Goal: Task Accomplishment & Management: Complete application form

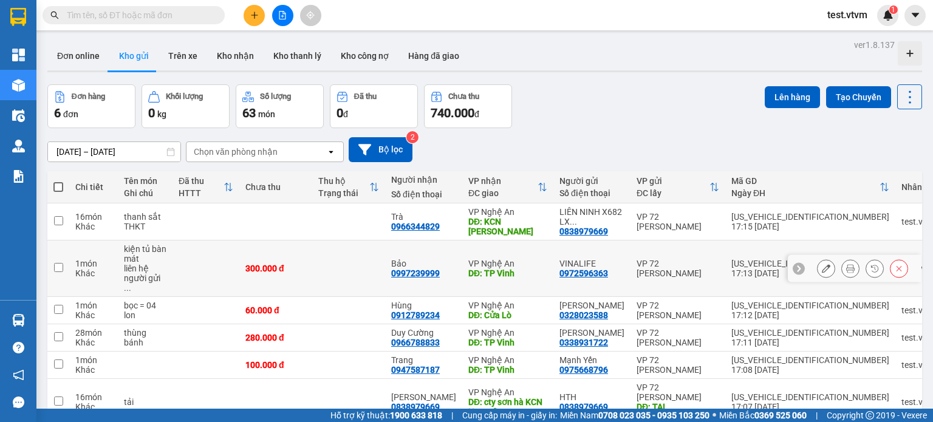
click at [139, 267] on div "liên hệ người gửi ..." at bounding box center [145, 278] width 43 height 29
checkbox input "true"
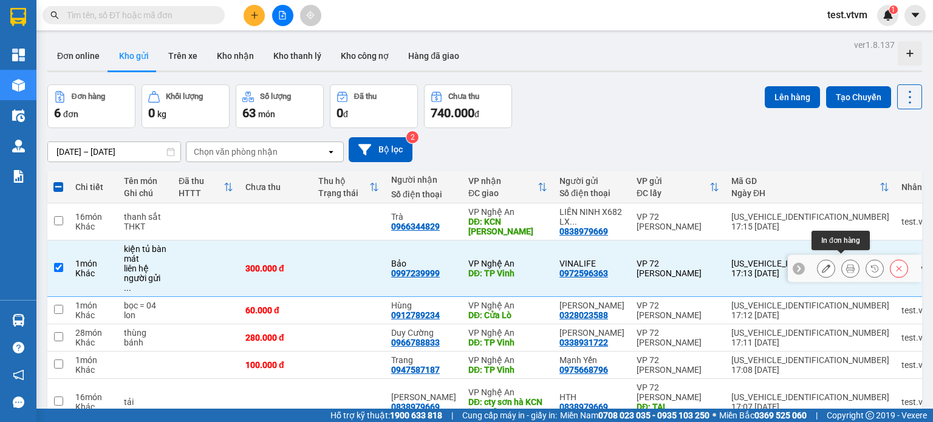
click at [846, 265] on icon at bounding box center [850, 268] width 9 height 9
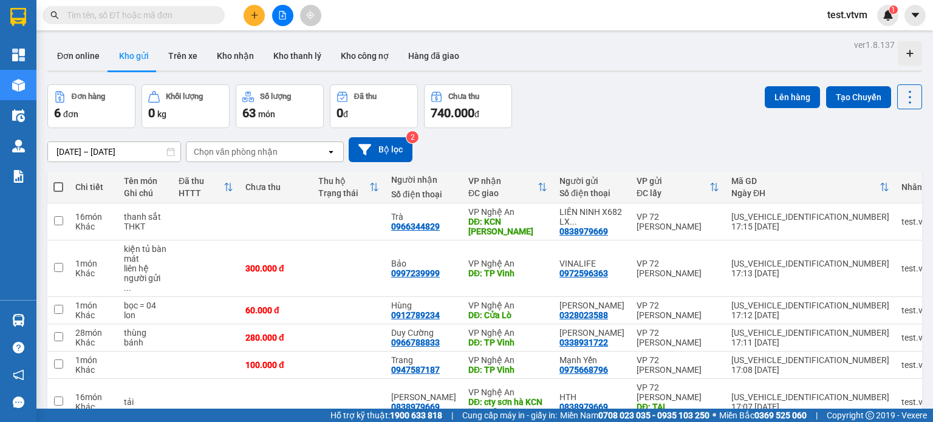
click at [681, 123] on div "Đơn hàng 6 đơn Khối lượng 0 kg Số lượng 63 món Đã thu 0 đ Chưa thu 740.000 đ Lê…" at bounding box center [484, 106] width 875 height 44
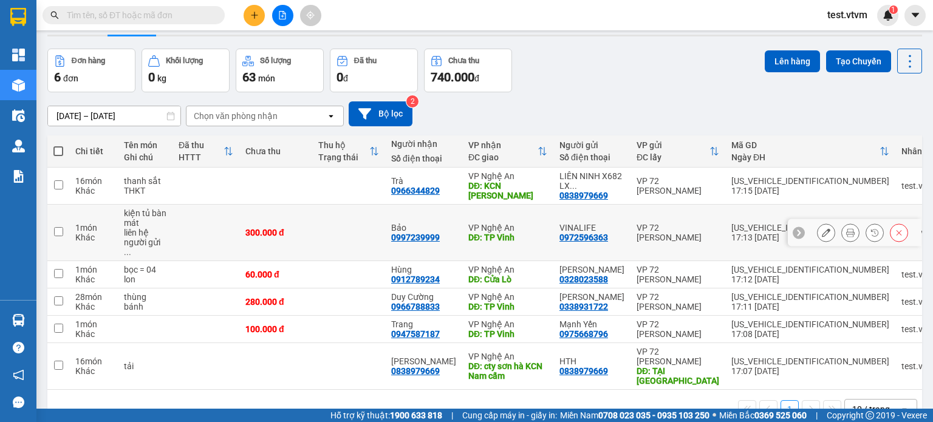
scroll to position [56, 0]
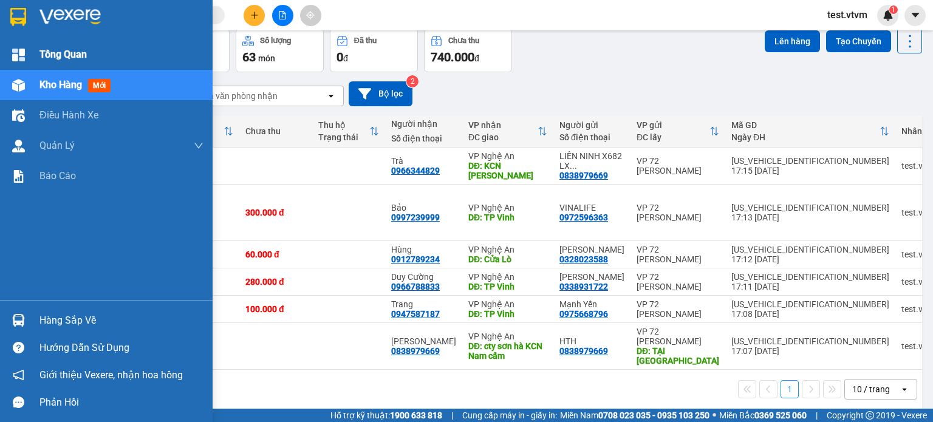
click at [54, 55] on span "Tổng Quan" at bounding box center [62, 54] width 47 height 15
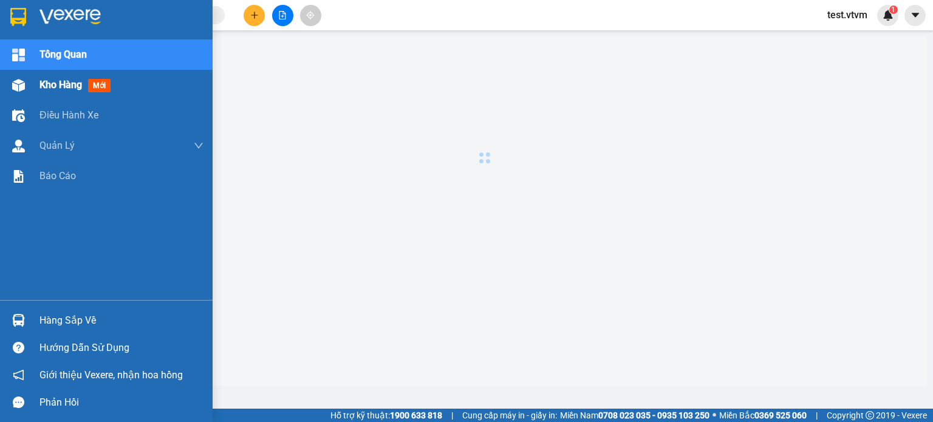
click at [72, 89] on span "Kho hàng" at bounding box center [60, 85] width 43 height 12
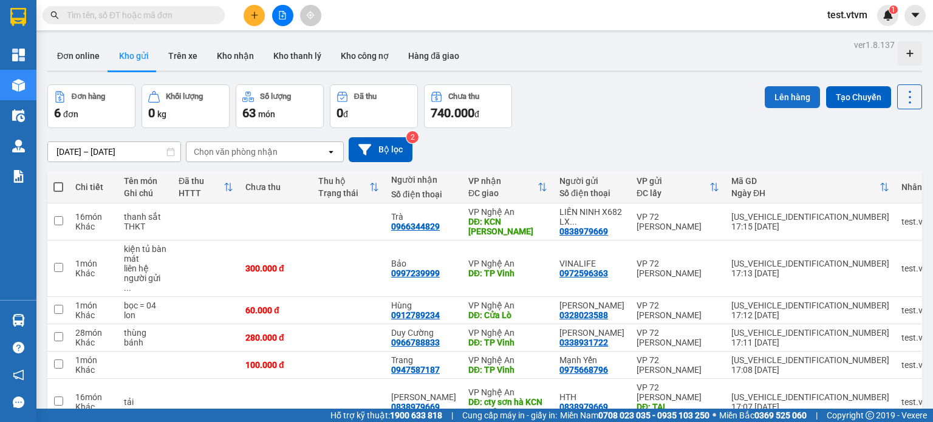
click at [788, 97] on button "Lên hàng" at bounding box center [792, 97] width 55 height 22
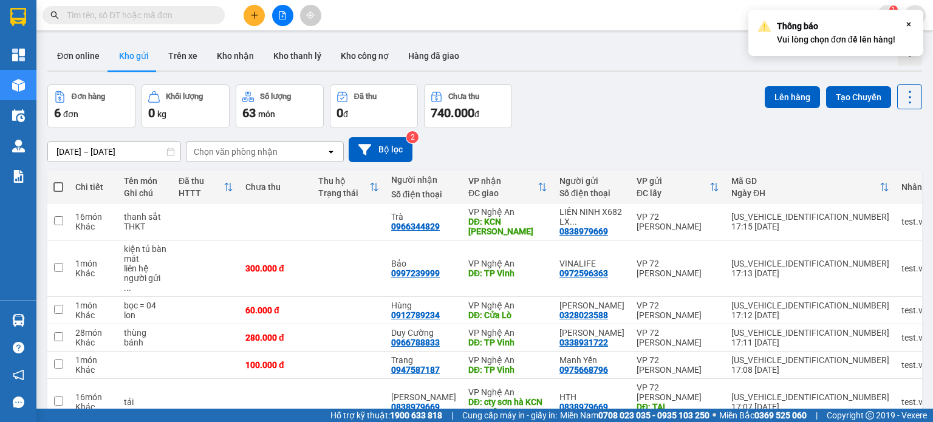
click at [647, 91] on div "Đơn hàng 6 đơn Khối lượng 0 kg Số lượng 63 món Đã thu 0 đ Chưa thu 740.000 đ Lê…" at bounding box center [484, 106] width 875 height 44
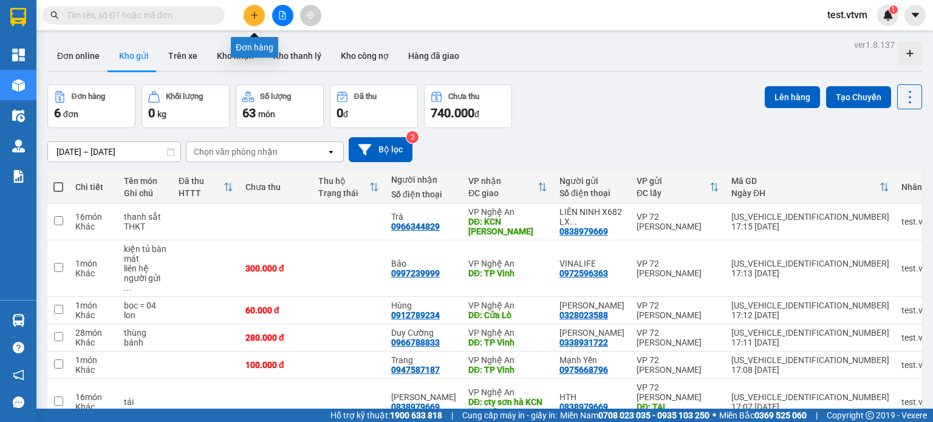
click at [255, 17] on icon "plus" at bounding box center [254, 15] width 9 height 9
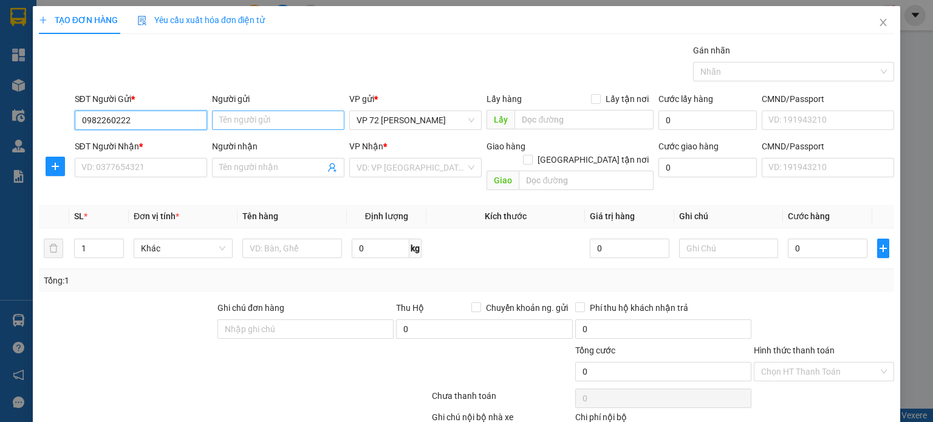
type input "0982260222"
click at [309, 117] on input "Người gửi" at bounding box center [278, 120] width 132 height 19
type input "Hà Dương"
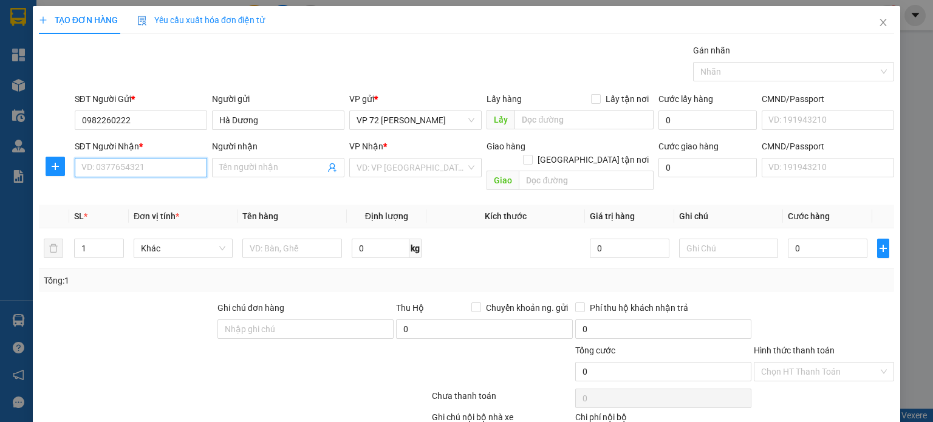
click at [184, 165] on input "SĐT Người Nhận *" at bounding box center [141, 167] width 132 height 19
type input "0964317978"
click at [229, 161] on input "Người nhận" at bounding box center [272, 167] width 106 height 13
type input "Nam Dược"
click at [369, 169] on input "search" at bounding box center [410, 168] width 109 height 18
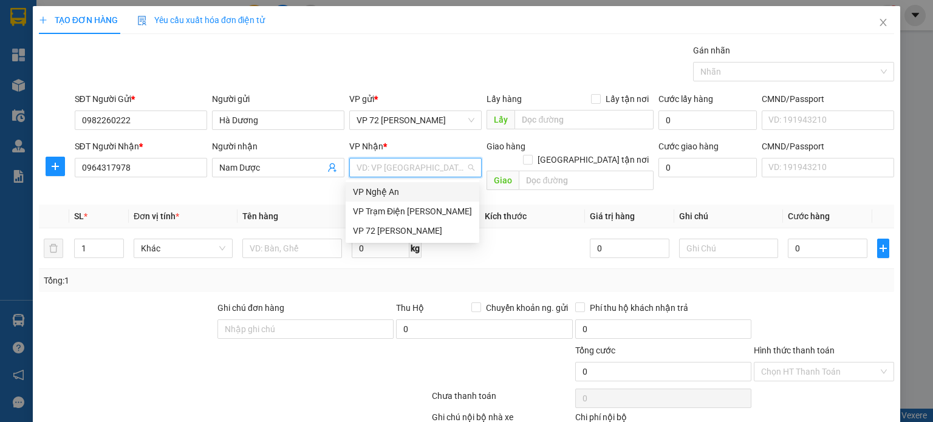
click at [377, 189] on div "VP Nghệ An" at bounding box center [412, 191] width 119 height 13
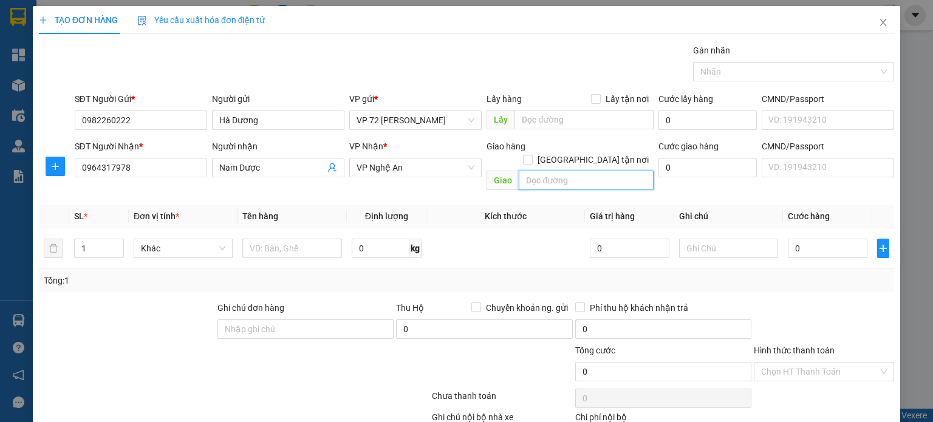
click at [582, 171] on input "text" at bounding box center [586, 180] width 135 height 19
type input "TP Vinh"
click at [711, 164] on input "0" at bounding box center [707, 167] width 98 height 19
click at [84, 239] on input "1" at bounding box center [99, 248] width 49 height 18
type input "1"
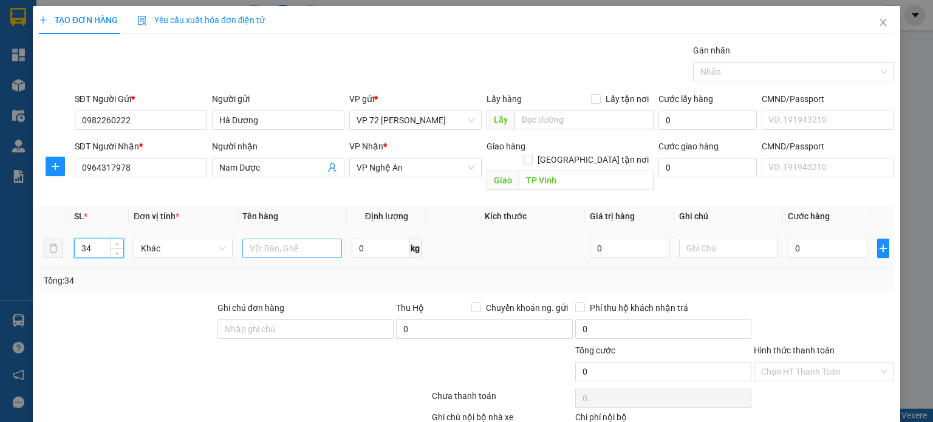
type input "34"
click at [297, 239] on input "text" at bounding box center [292, 248] width 100 height 19
type input "[PERSON_NAME]"
click at [367, 239] on input "0" at bounding box center [381, 248] width 58 height 19
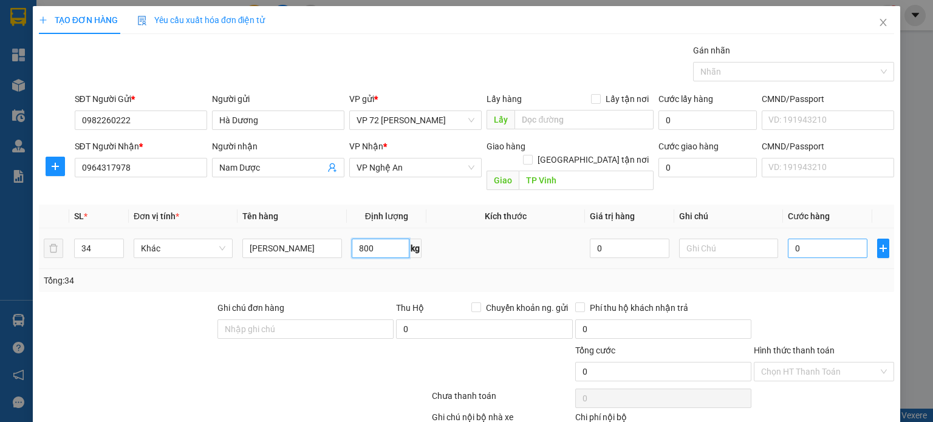
type input "800"
click at [814, 240] on input "0" at bounding box center [828, 248] width 80 height 19
type input "01"
type input "1"
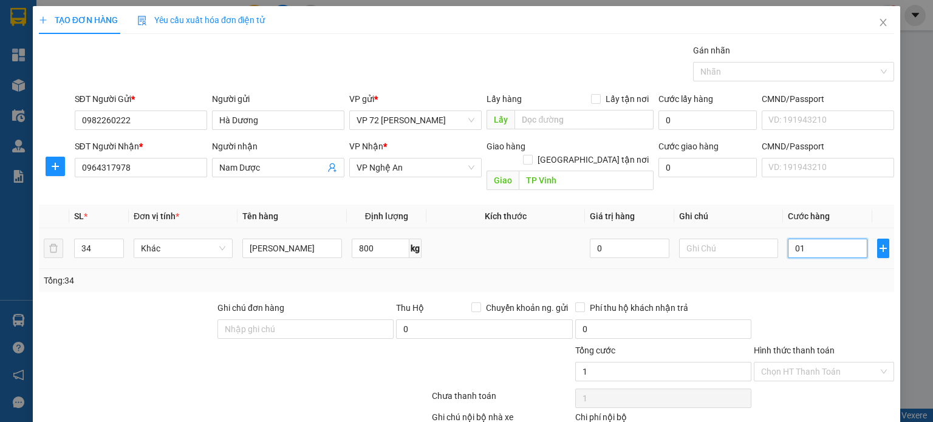
type input "010"
type input "10"
type input "0.102"
type input "102"
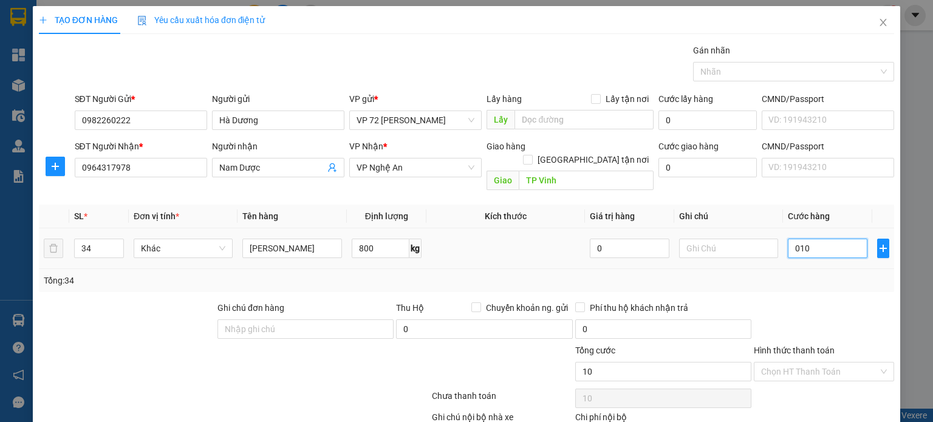
type input "102"
type input "01.020"
type input "1.020"
type input "0.102"
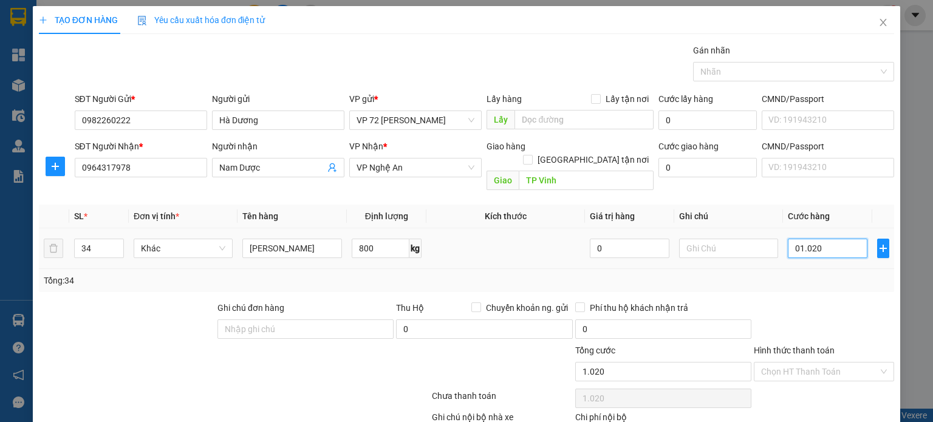
type input "102"
type input "010"
type input "10"
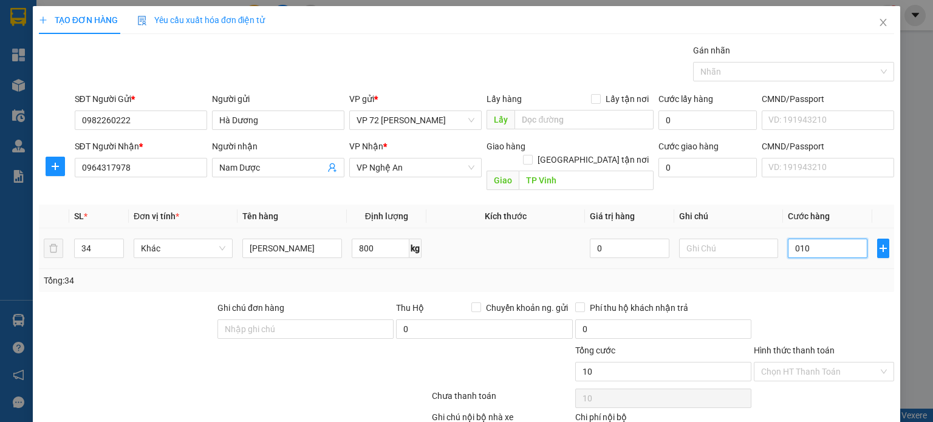
type input "01"
type input "1"
type input "0"
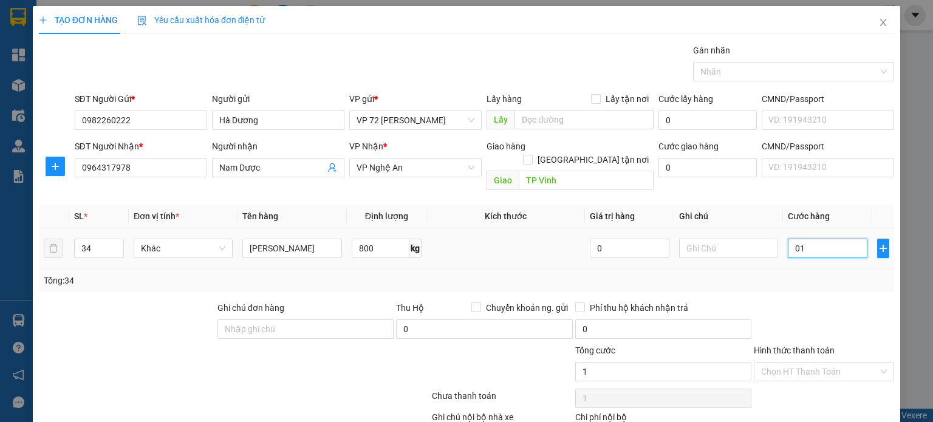
type input "0"
type input "10"
type input "102"
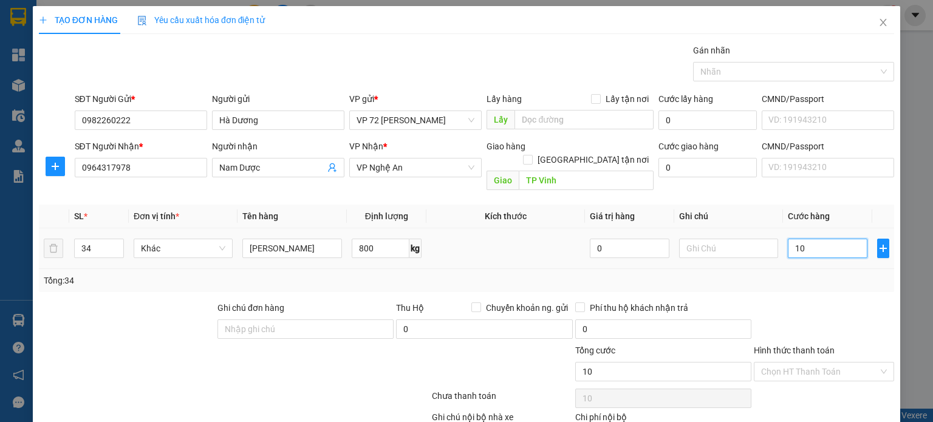
type input "102"
type input "1.020"
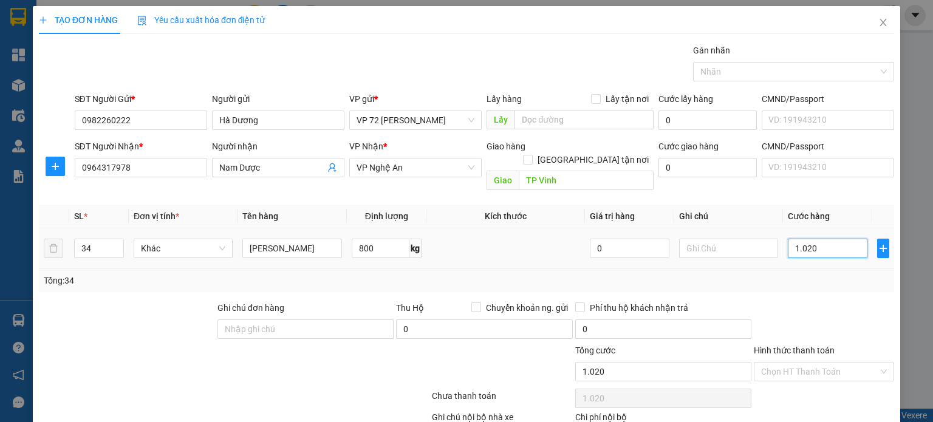
type input "10.200"
type input "102.000"
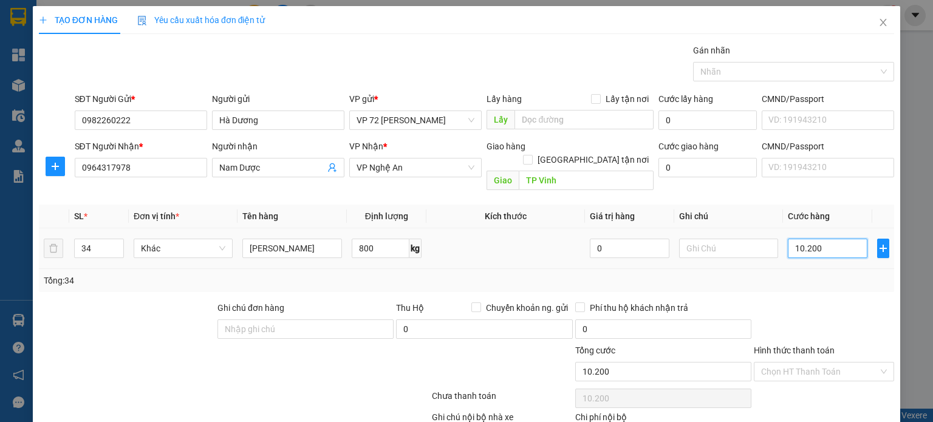
type input "102.000"
type input "1.020.000"
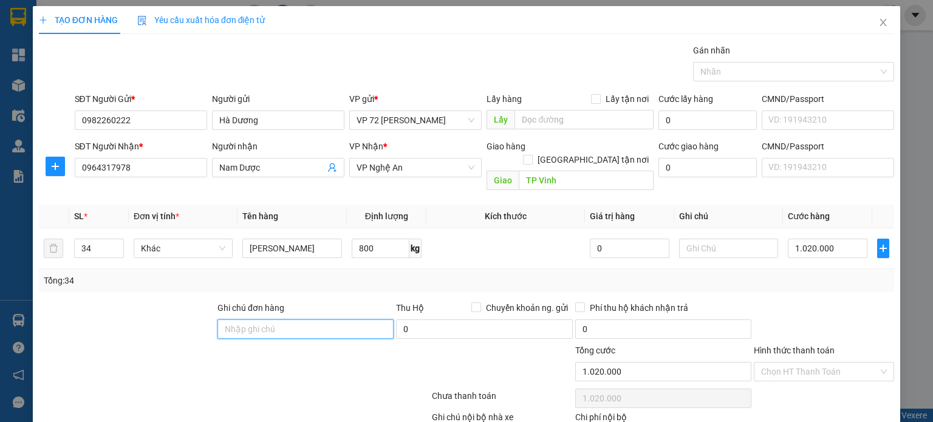
click at [345, 319] on input "Ghi chú đơn hàng" at bounding box center [305, 328] width 176 height 19
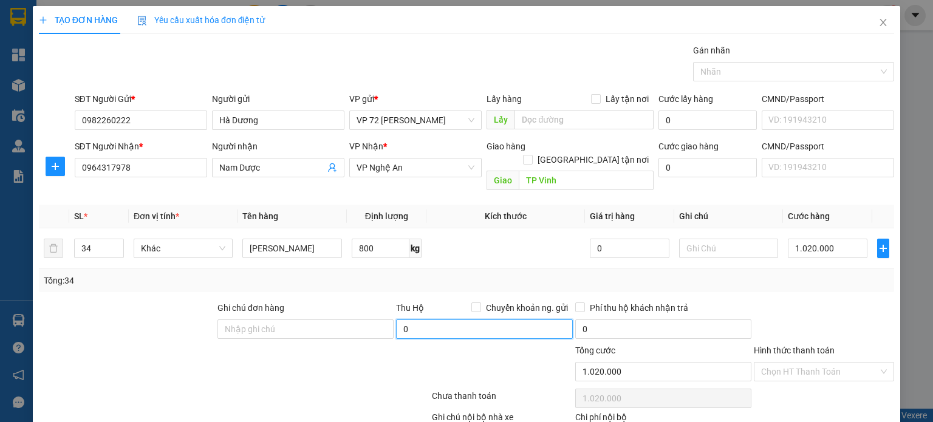
click at [531, 319] on input "0" at bounding box center [484, 328] width 176 height 19
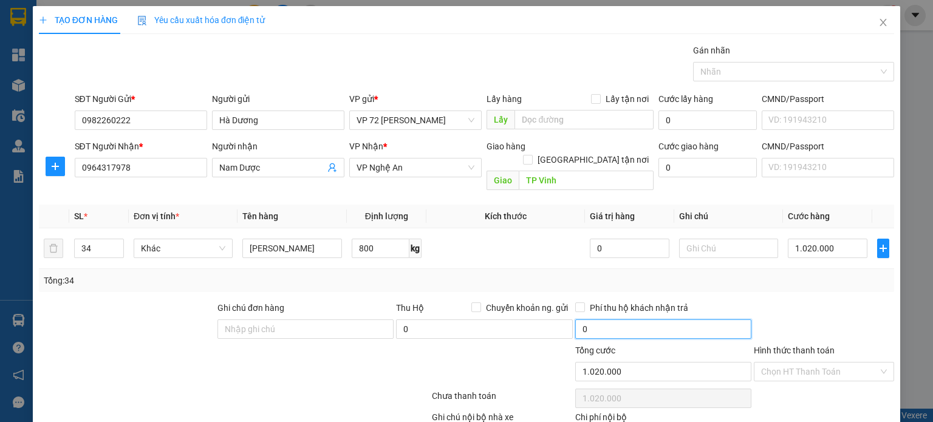
click at [624, 320] on input "0" at bounding box center [663, 328] width 176 height 19
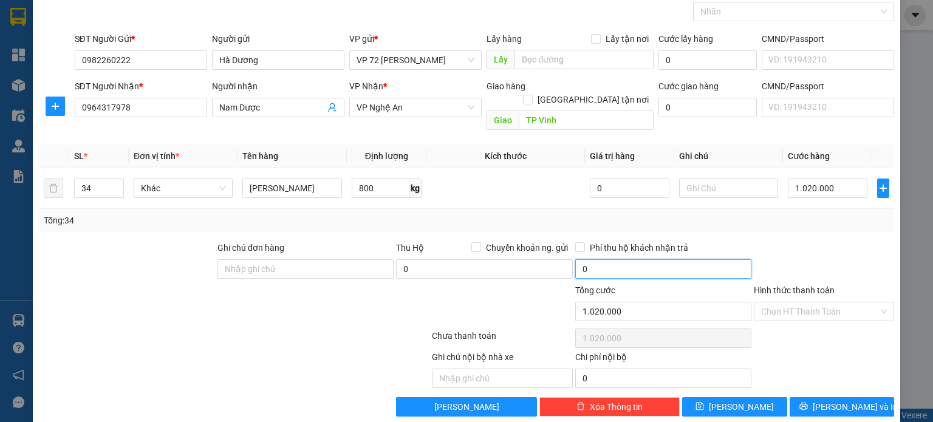
scroll to position [61, 0]
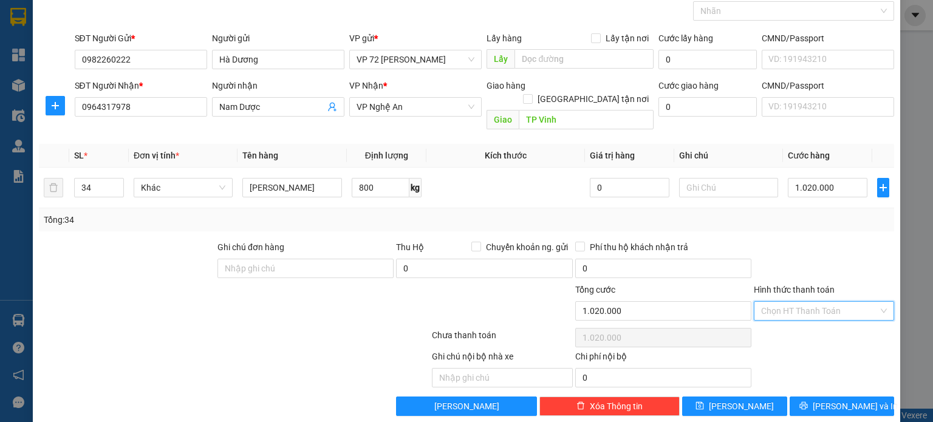
click at [777, 302] on input "Hình thức thanh toán" at bounding box center [819, 311] width 117 height 18
click at [770, 320] on div "Tại văn phòng" at bounding box center [816, 320] width 125 height 13
type input "0"
click at [315, 259] on input "Ghi chú đơn hàng" at bounding box center [305, 268] width 176 height 19
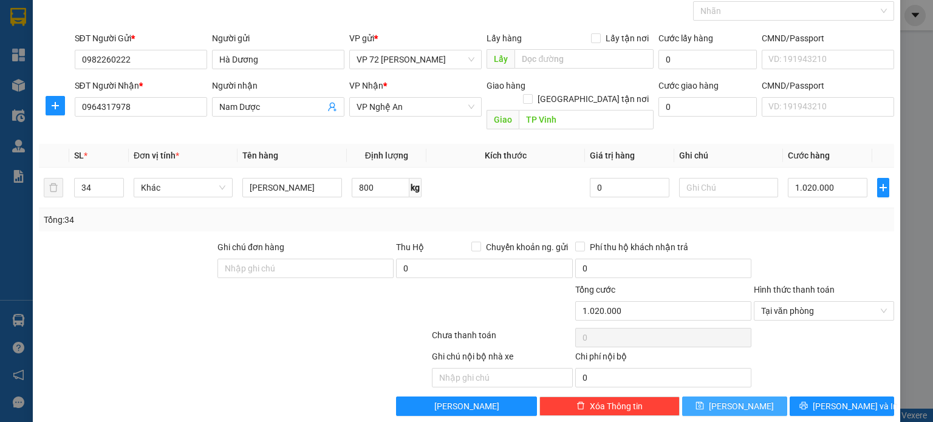
click at [712, 397] on button "[PERSON_NAME]" at bounding box center [734, 406] width 105 height 19
type input "1"
type input "0"
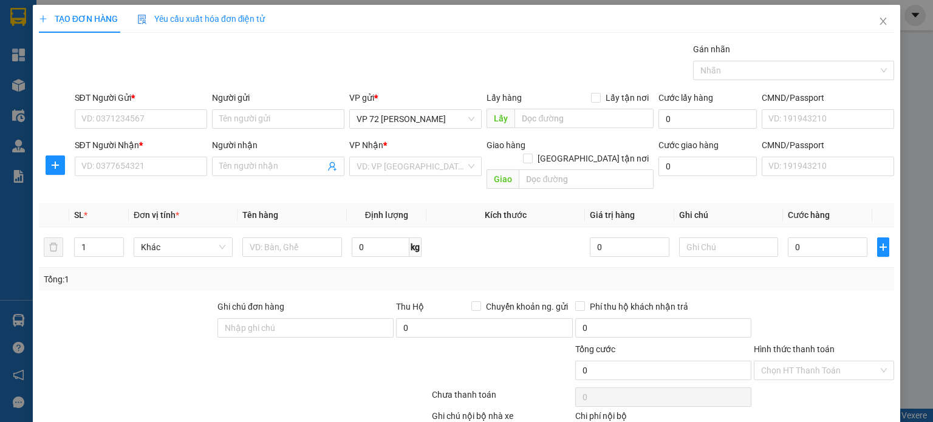
scroll to position [0, 0]
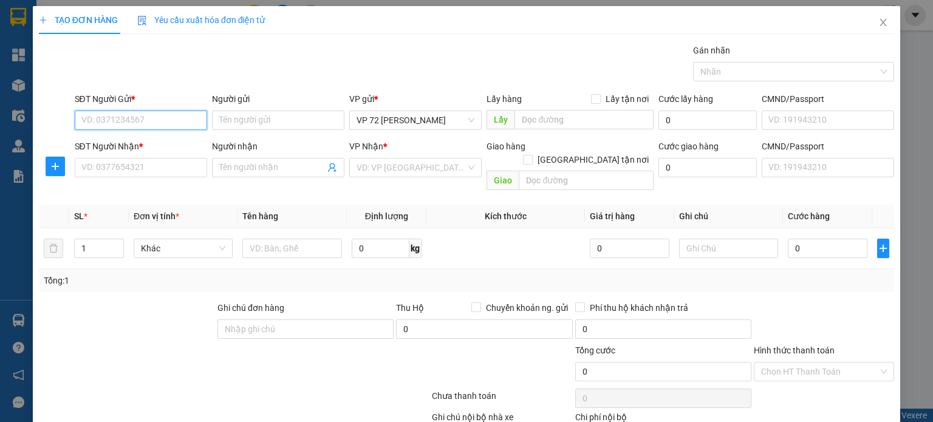
click at [131, 118] on input "SĐT Người Gửi *" at bounding box center [141, 120] width 132 height 19
type input "0928636886"
click at [273, 117] on input "Người gửi" at bounding box center [278, 120] width 132 height 19
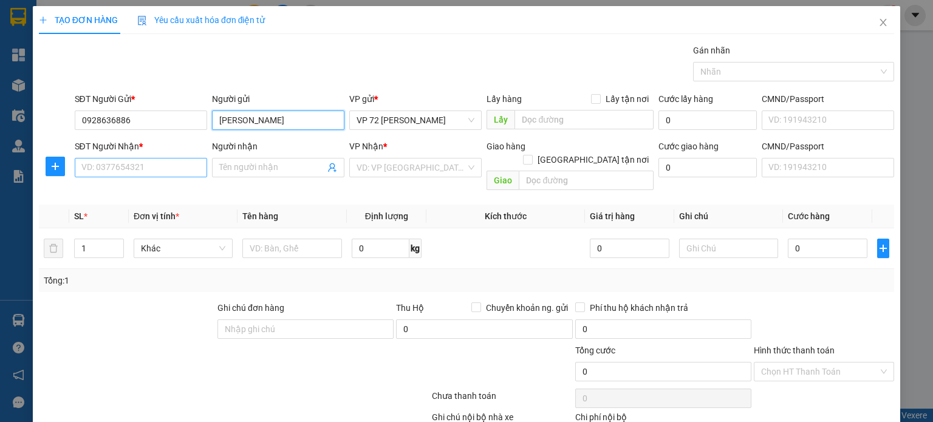
type input "[PERSON_NAME]"
click at [151, 166] on input "SĐT Người Nhận *" at bounding box center [141, 167] width 132 height 19
type input "0982648777"
click at [243, 169] on input "Người nhận" at bounding box center [272, 167] width 106 height 13
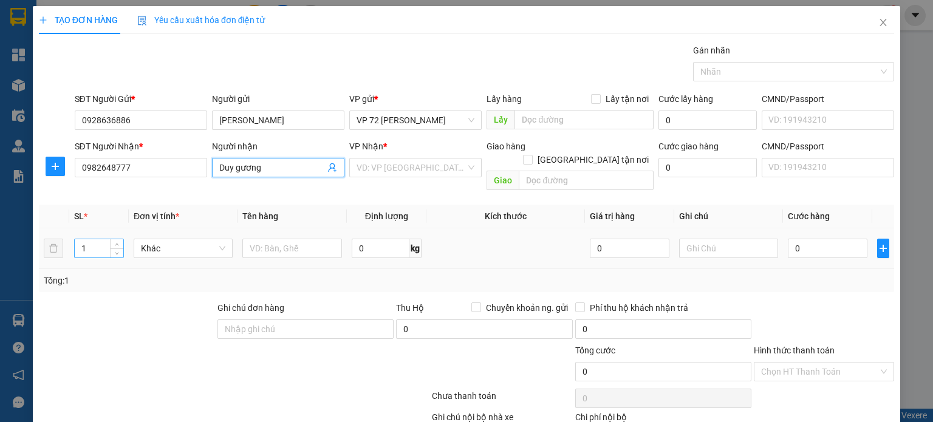
type input "Duy gương"
click at [108, 239] on input "1" at bounding box center [99, 248] width 49 height 18
type input "9"
click at [270, 239] on input "text" at bounding box center [292, 248] width 100 height 19
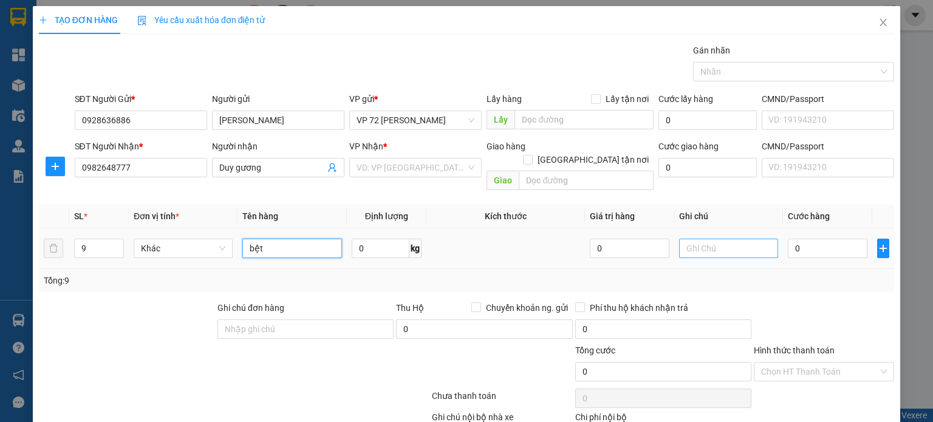
type input "bệt"
click at [728, 239] on input "text" at bounding box center [729, 248] width 100 height 19
click at [766, 239] on input "text" at bounding box center [729, 248] width 100 height 19
click at [816, 239] on input "0" at bounding box center [828, 248] width 80 height 19
type input "4"
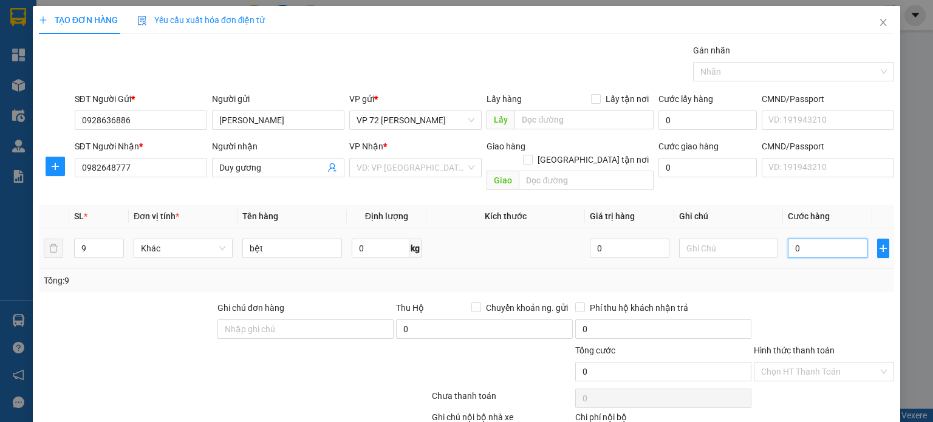
type input "4"
type input "40"
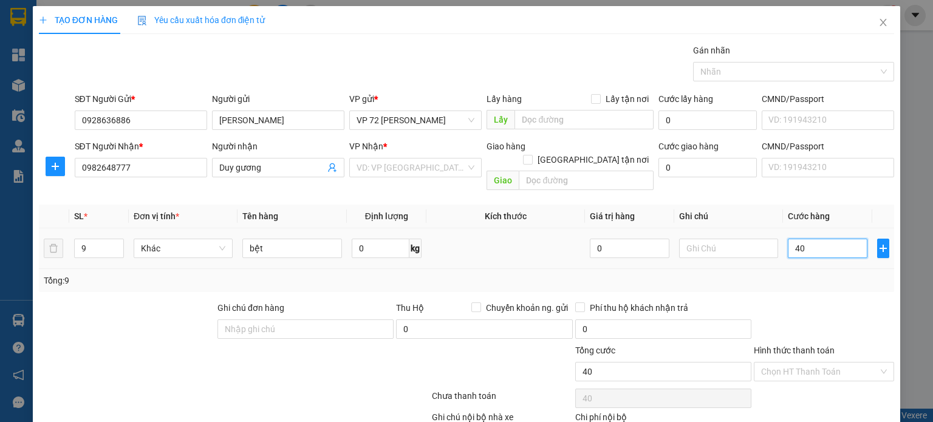
type input "400"
type input "4.000"
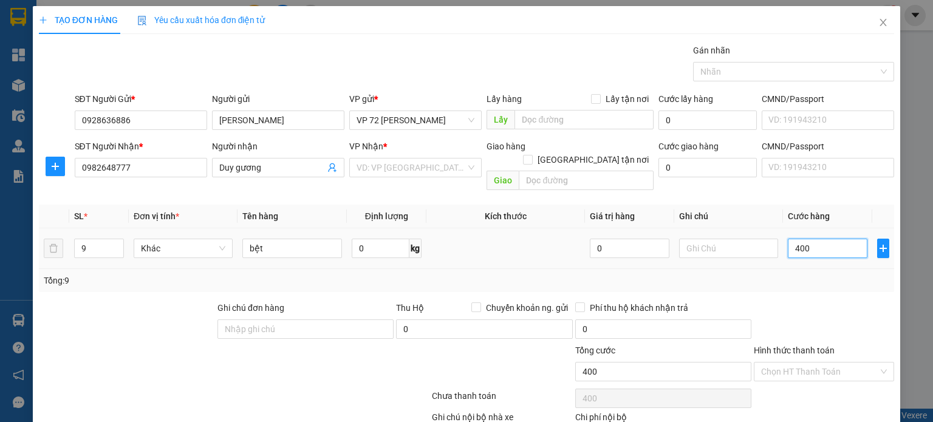
type input "4.000"
type input "40.000"
type input "400.000"
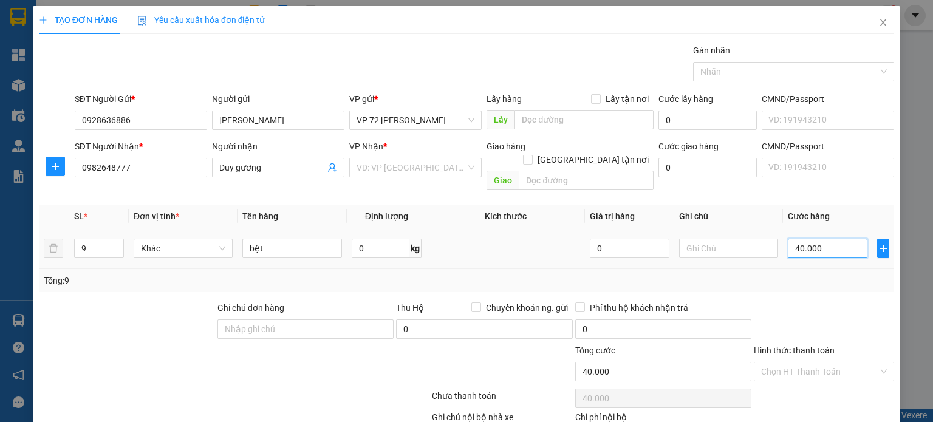
type input "400.000"
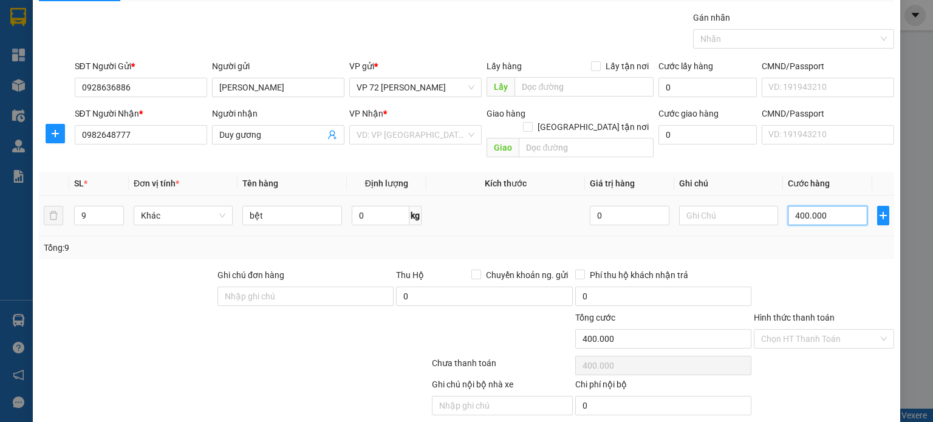
scroll to position [63, 0]
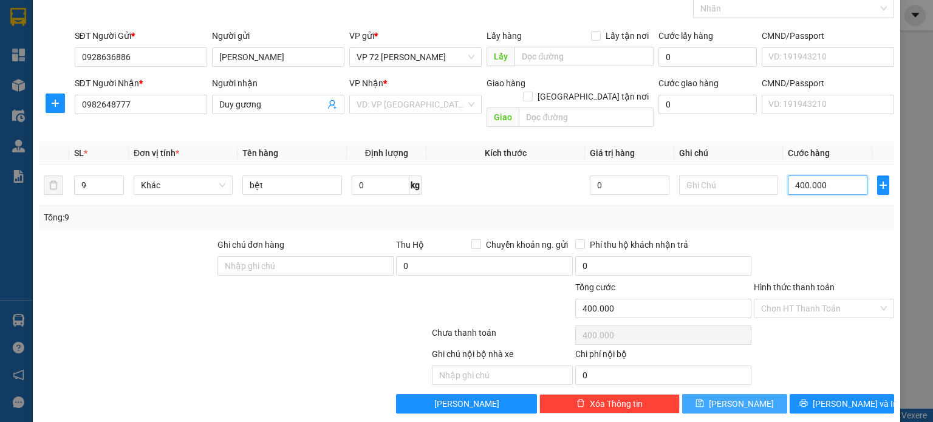
type input "400.000"
click at [723, 394] on button "[PERSON_NAME]" at bounding box center [734, 403] width 105 height 19
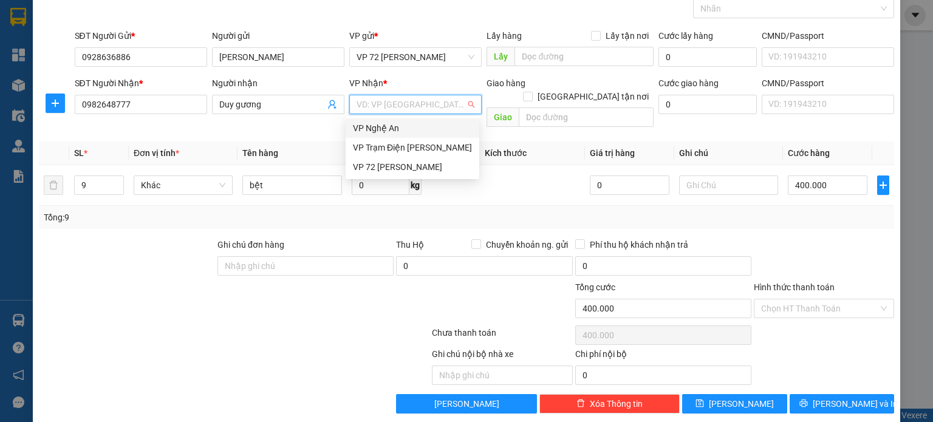
click at [431, 98] on input "search" at bounding box center [410, 104] width 109 height 18
click at [432, 132] on div "VP Nghệ An" at bounding box center [412, 127] width 119 height 13
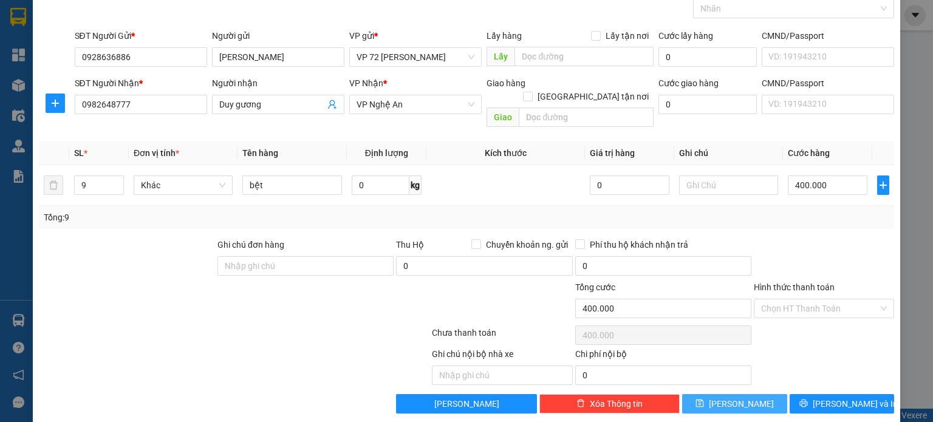
click at [709, 394] on button "[PERSON_NAME]" at bounding box center [734, 403] width 105 height 19
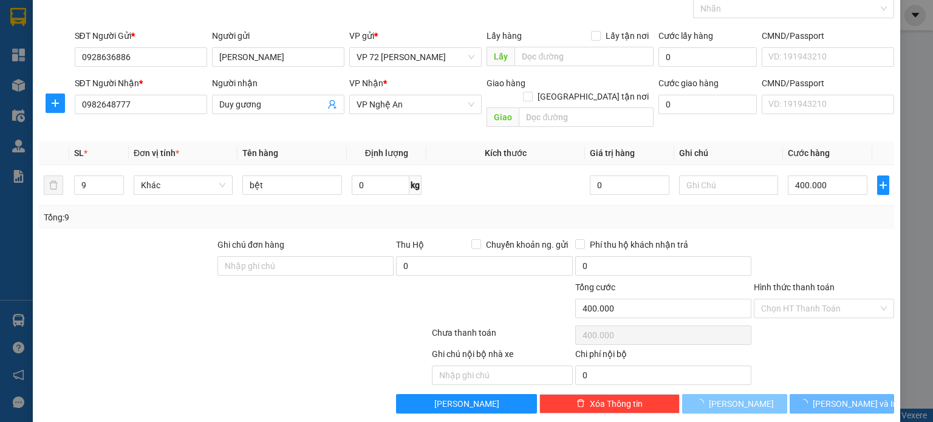
type input "1"
type input "0"
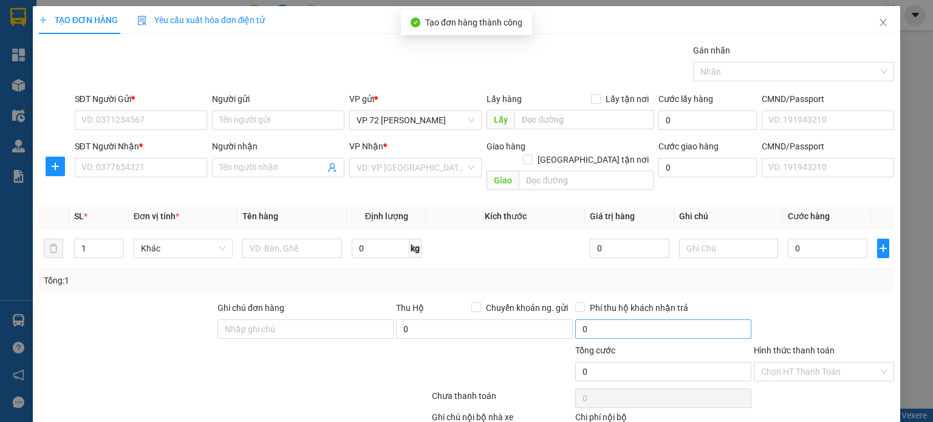
scroll to position [0, 0]
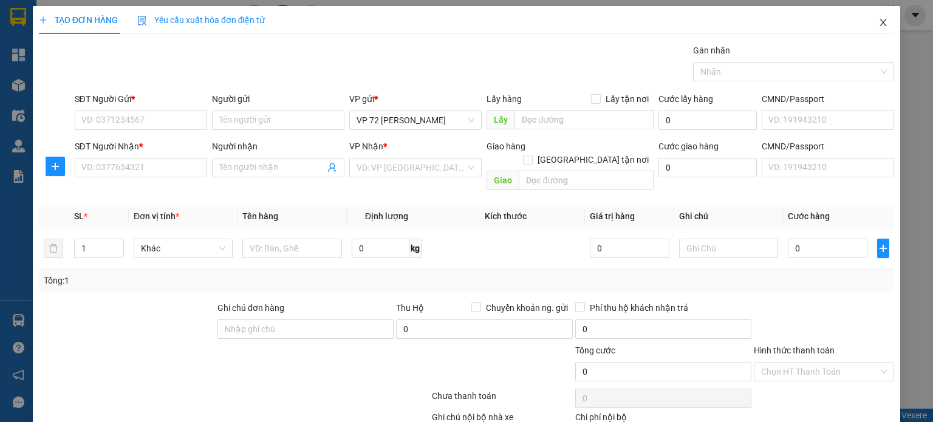
click at [878, 24] on icon "close" at bounding box center [883, 23] width 10 height 10
